Goal: Complete application form

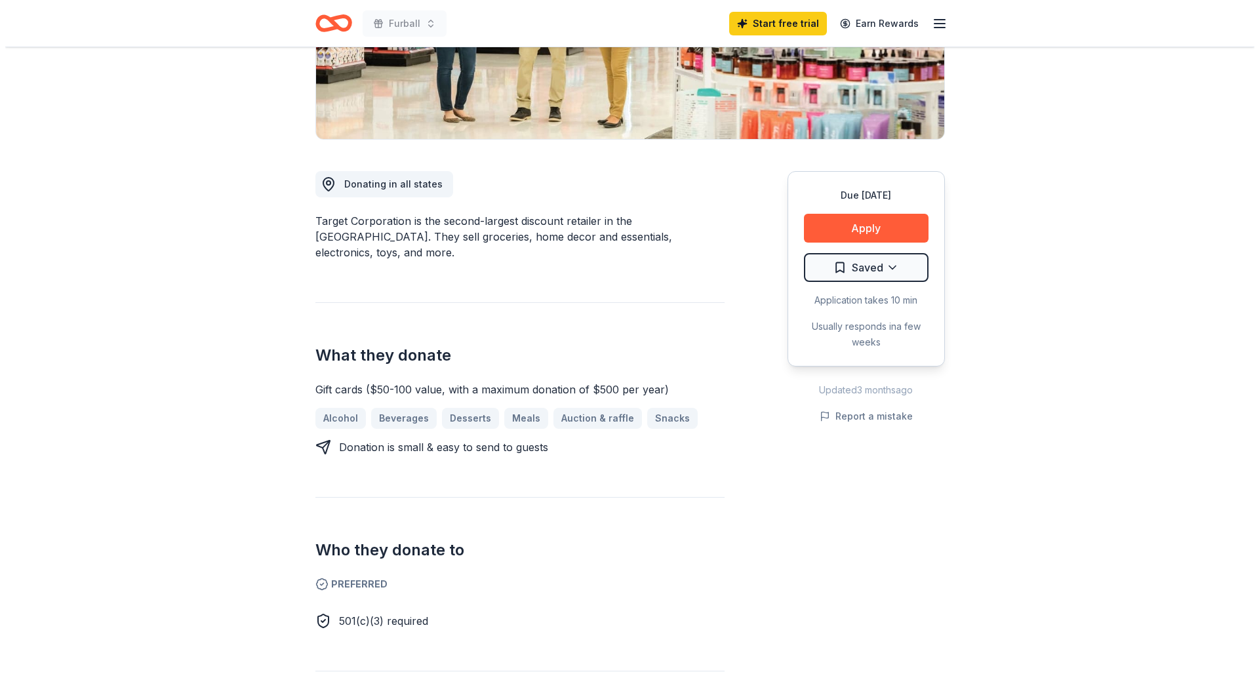
scroll to position [262, 0]
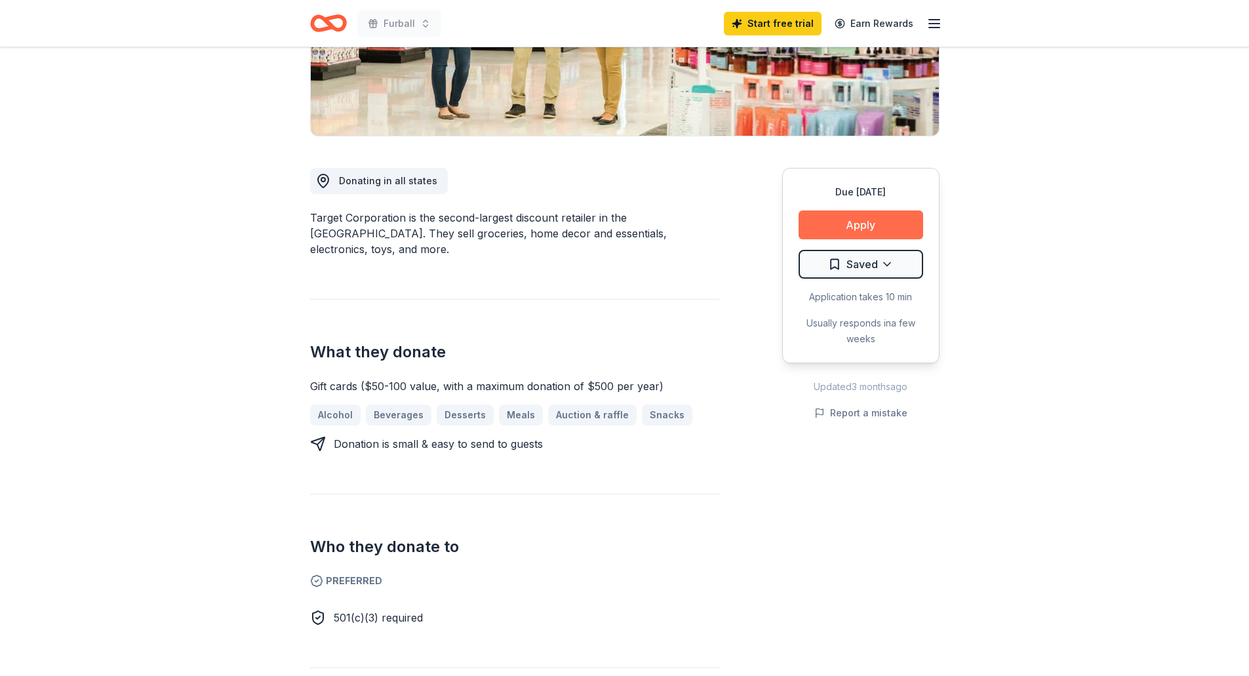
click at [847, 229] on button "Apply" at bounding box center [861, 224] width 125 height 29
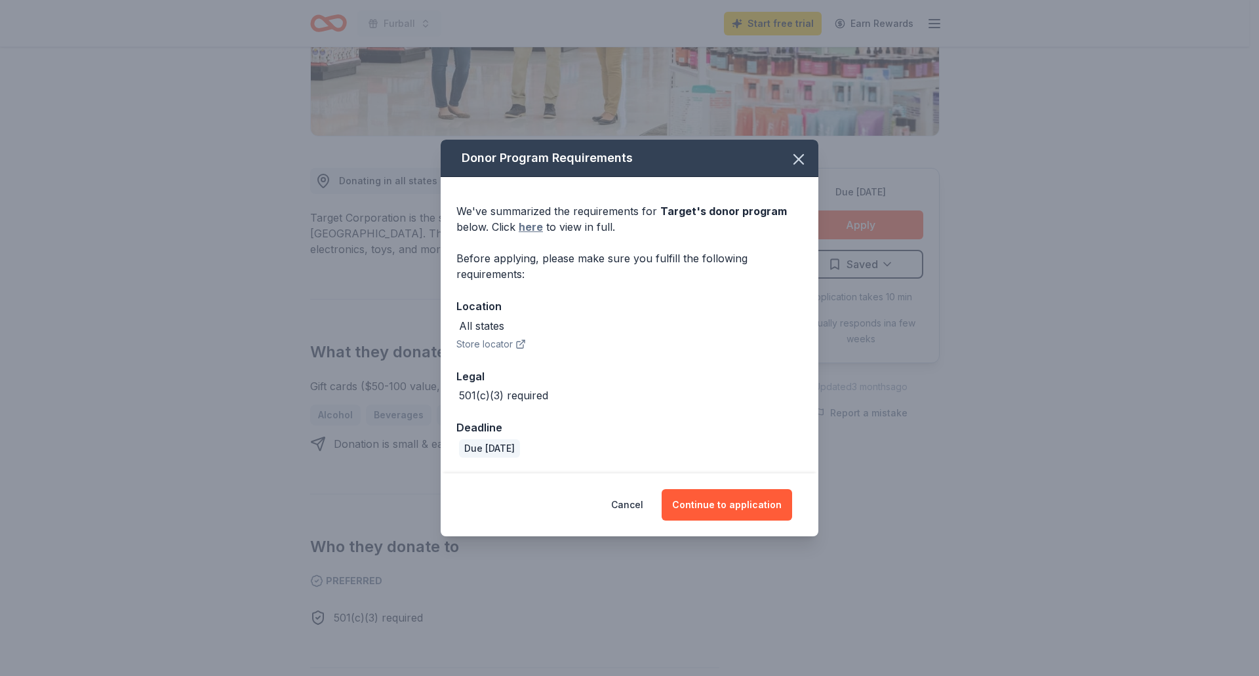
click at [532, 231] on link "here" at bounding box center [531, 227] width 24 height 16
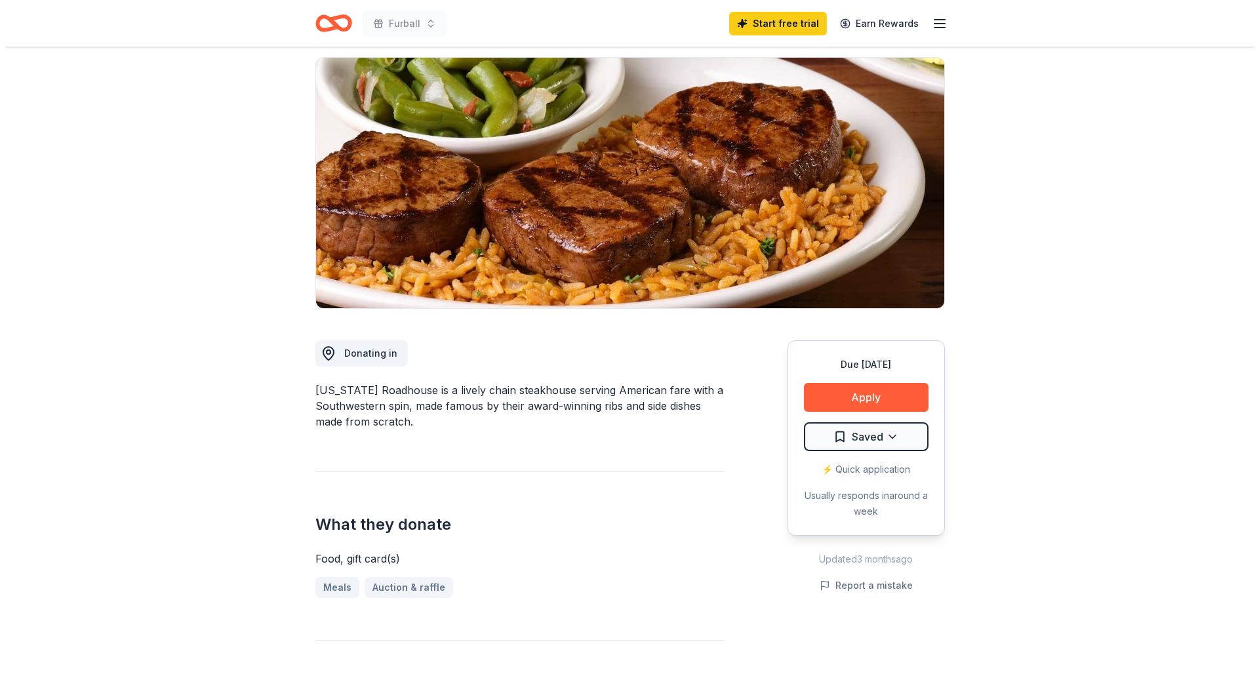
scroll to position [328, 0]
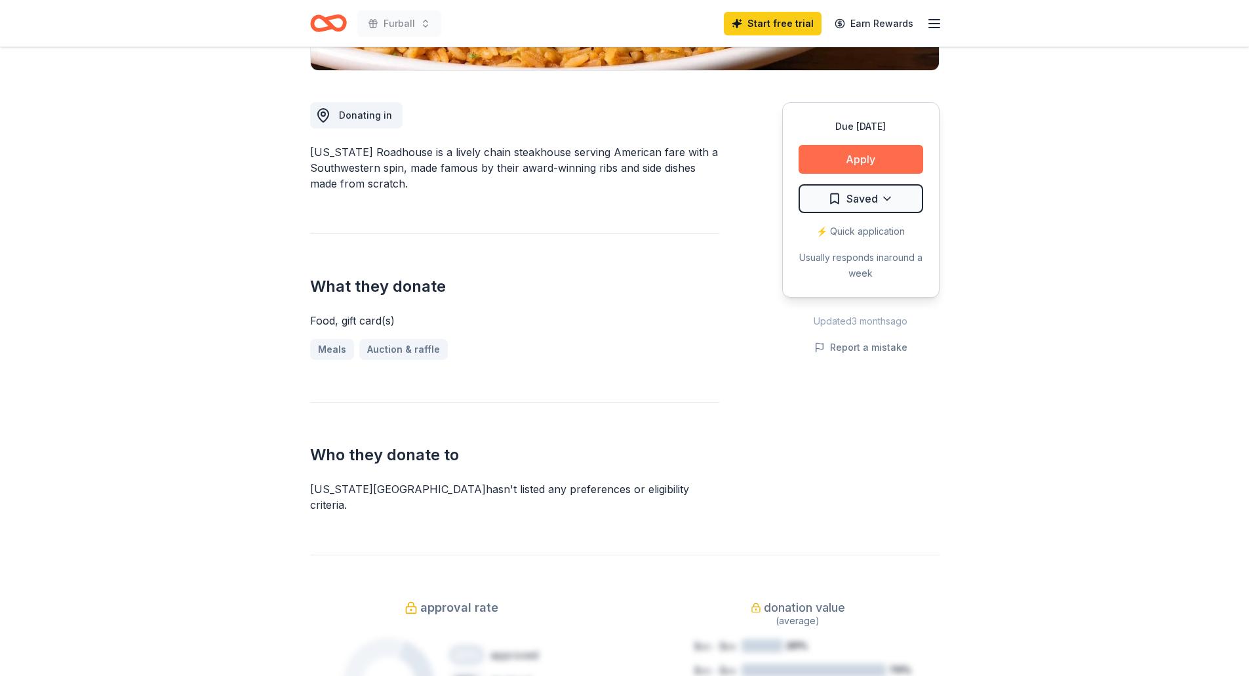
click at [854, 149] on button "Apply" at bounding box center [861, 159] width 125 height 29
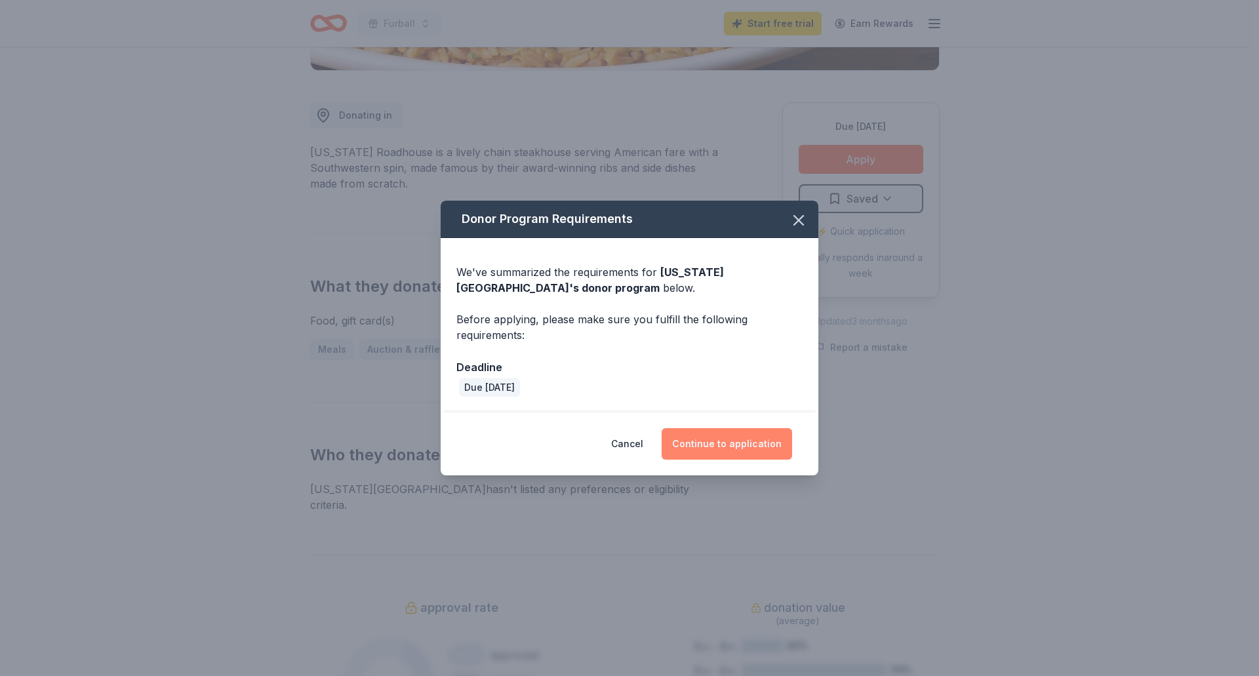
click at [734, 452] on button "Continue to application" at bounding box center [726, 443] width 130 height 31
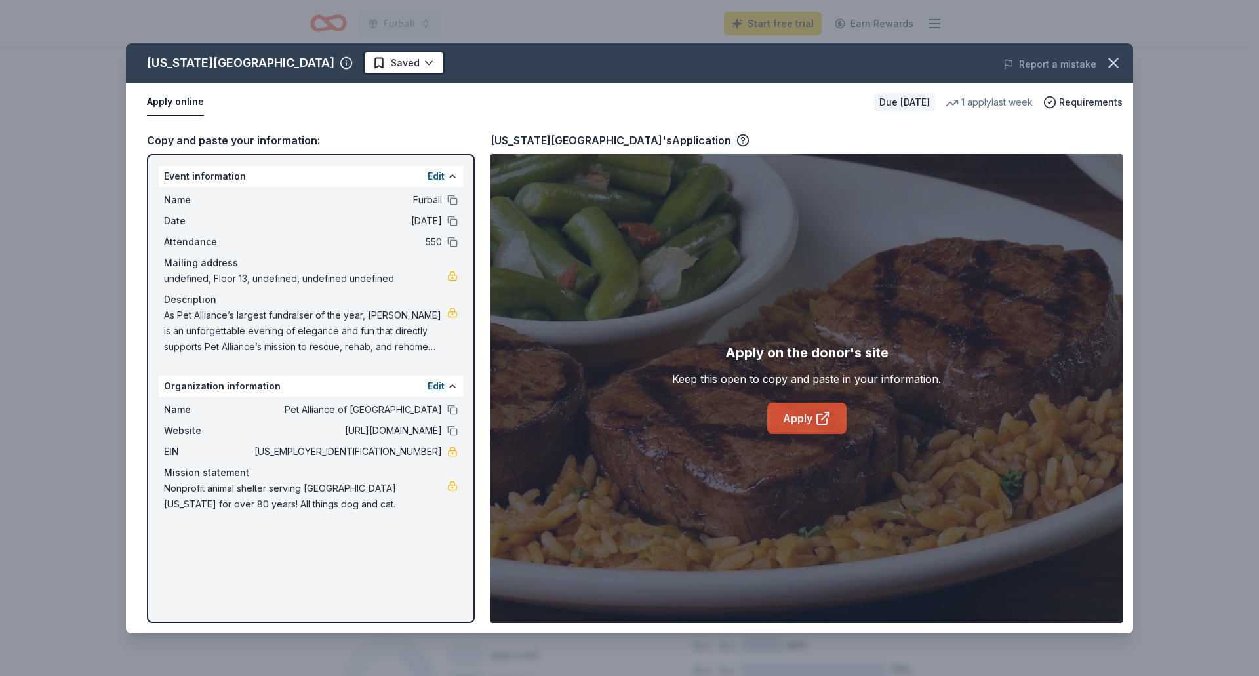
click at [799, 424] on link "Apply" at bounding box center [806, 418] width 79 height 31
